Goal: Task Accomplishment & Management: Manage account settings

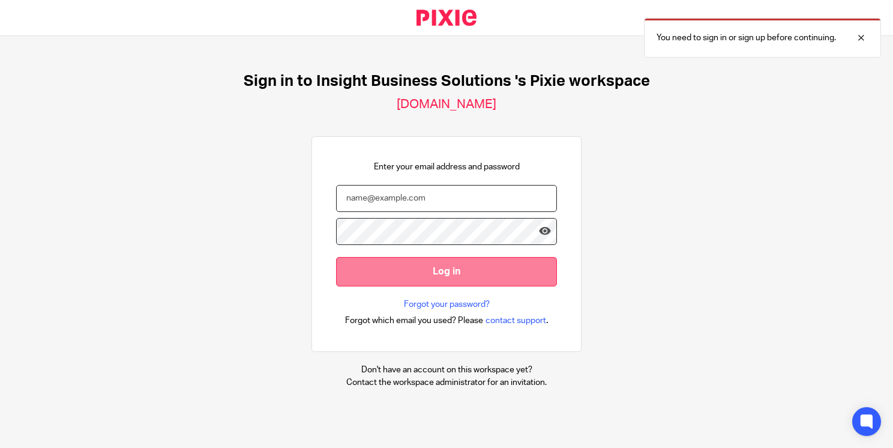
type input "[PERSON_NAME][EMAIL_ADDRESS][PERSON_NAME][DOMAIN_NAME][PERSON_NAME]"
click at [419, 279] on input "Log in" at bounding box center [446, 271] width 221 height 29
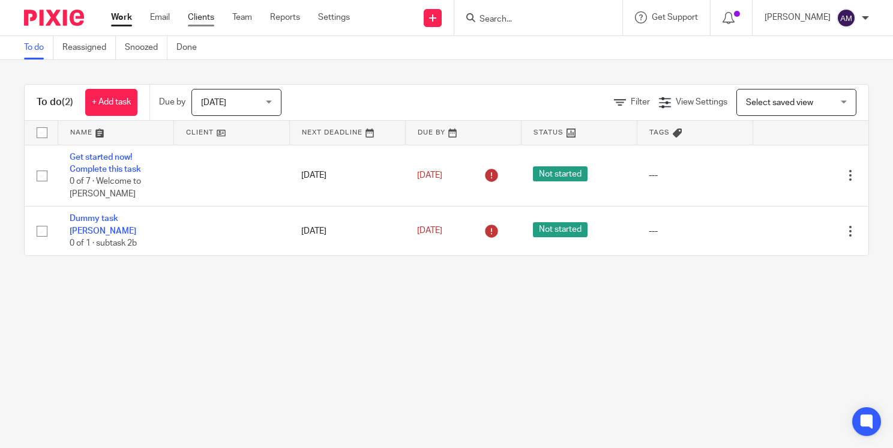
click at [206, 16] on link "Clients" at bounding box center [201, 17] width 26 height 12
click at [503, 17] on input "Search" at bounding box center [532, 19] width 108 height 11
type input "a"
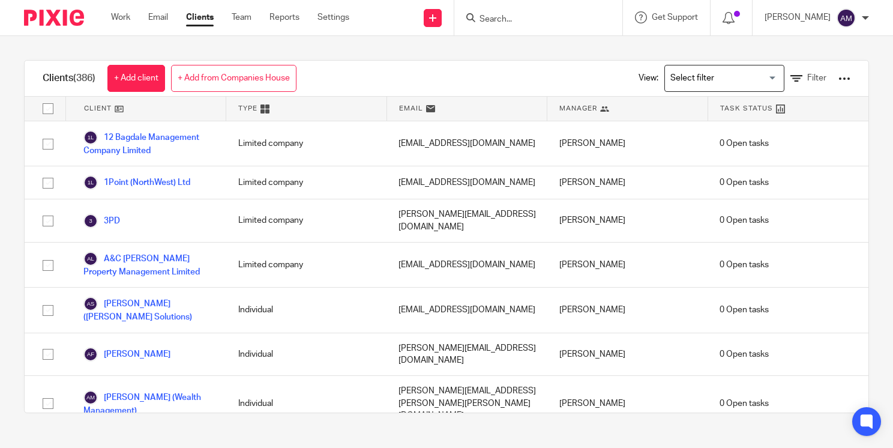
click at [503, 17] on input "Search" at bounding box center [532, 19] width 108 height 11
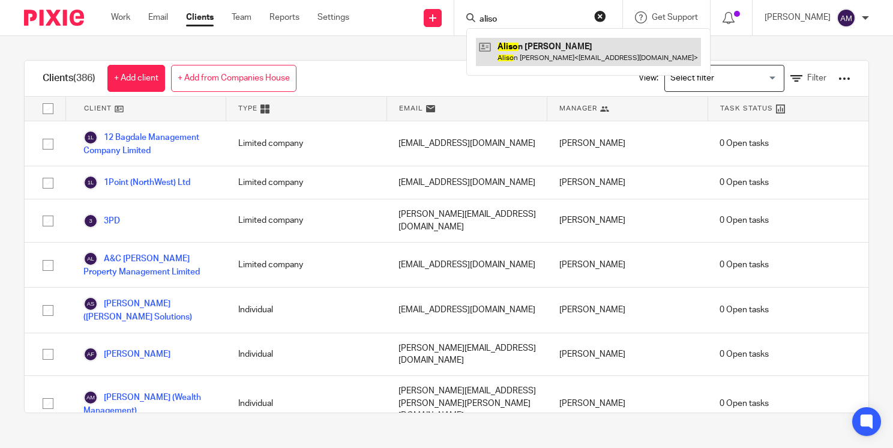
type input "aliso"
click at [526, 53] on link at bounding box center [588, 52] width 225 height 28
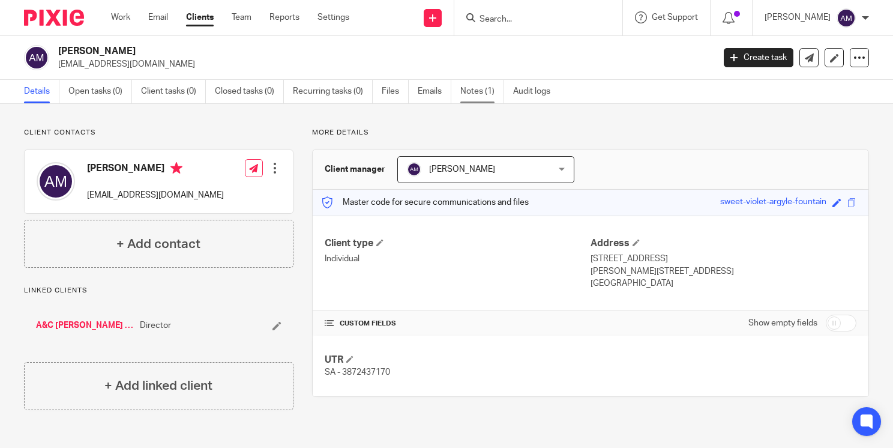
click at [487, 85] on link "Notes (1)" at bounding box center [482, 91] width 44 height 23
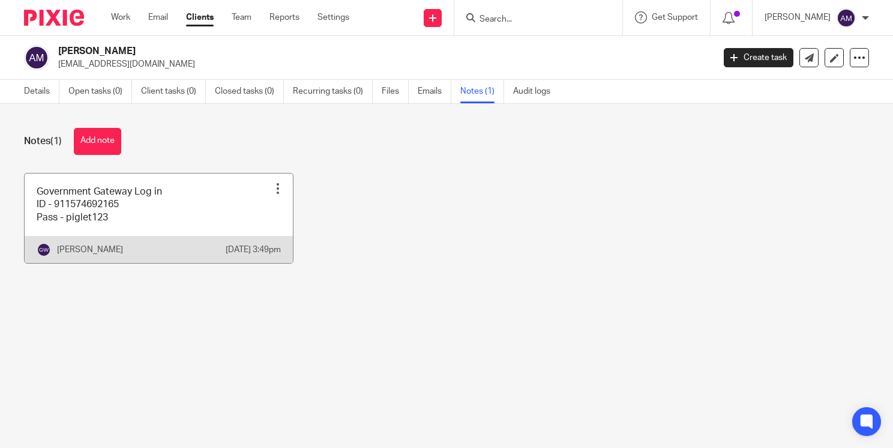
click at [272, 188] on div at bounding box center [278, 188] width 12 height 12
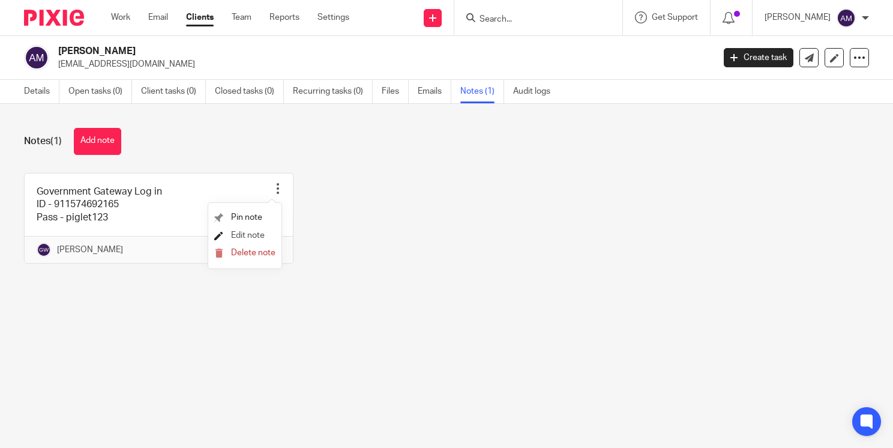
click at [248, 234] on span "Edit note" at bounding box center [248, 235] width 34 height 8
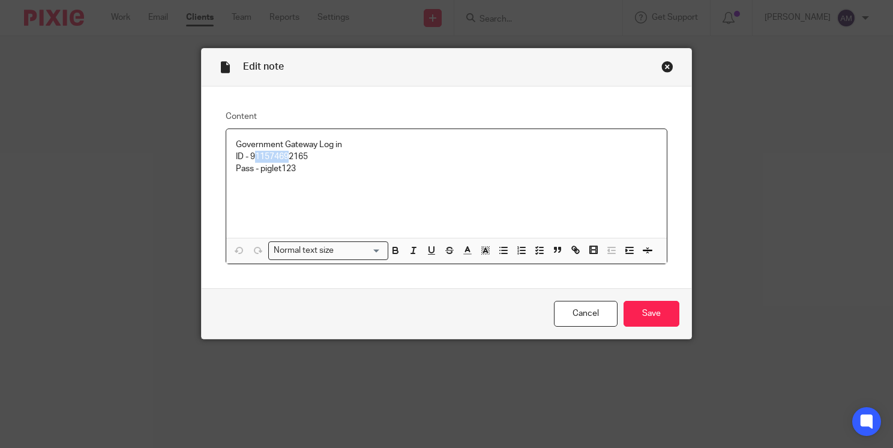
drag, startPoint x: 250, startPoint y: 156, endPoint x: 284, endPoint y: 156, distance: 34.8
click at [284, 156] on p "ID - 911574692165" at bounding box center [446, 157] width 421 height 12
drag, startPoint x: 246, startPoint y: 153, endPoint x: 307, endPoint y: 160, distance: 60.9
click at [307, 160] on p "ID - 911574692165" at bounding box center [446, 157] width 421 height 12
copy p "911574692165"
